Goal: Find specific page/section: Find specific page/section

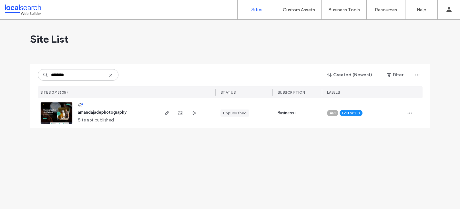
click at [101, 113] on span "amandajadephotography" at bounding box center [102, 112] width 49 height 5
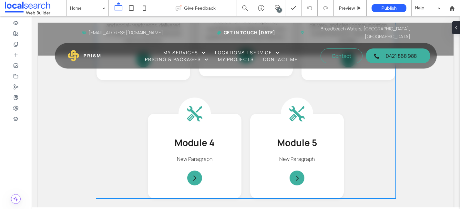
scroll to position [910, 0]
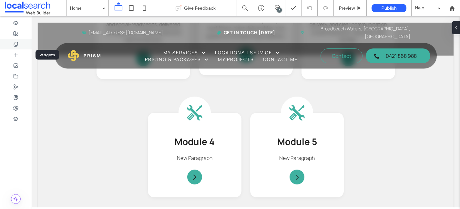
click at [21, 47] on div at bounding box center [16, 44] width 32 height 11
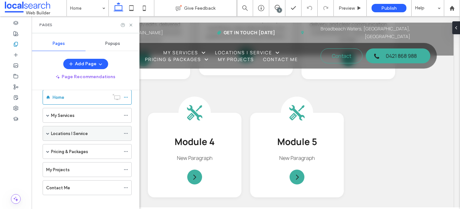
scroll to position [12, 0]
click at [50, 114] on div "My Services" at bounding box center [87, 114] width 89 height 15
click at [69, 111] on label "My Services" at bounding box center [63, 114] width 24 height 11
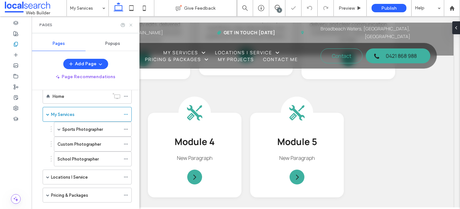
click at [131, 26] on icon at bounding box center [130, 25] width 5 height 5
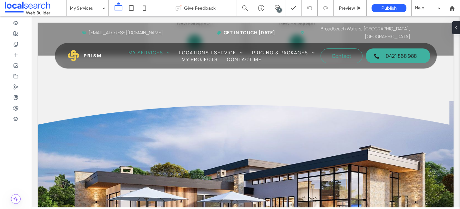
scroll to position [757, 0]
